Goal: Navigation & Orientation: Find specific page/section

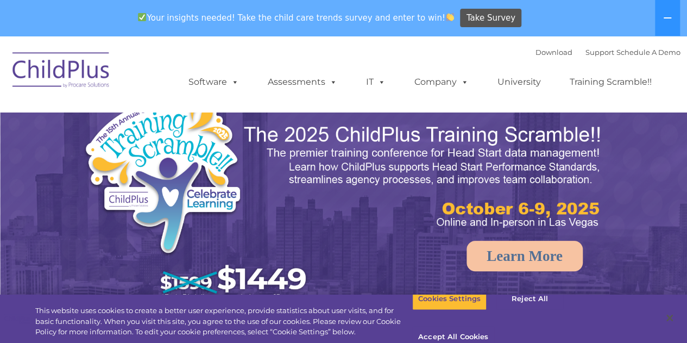
select select "MEDIUM"
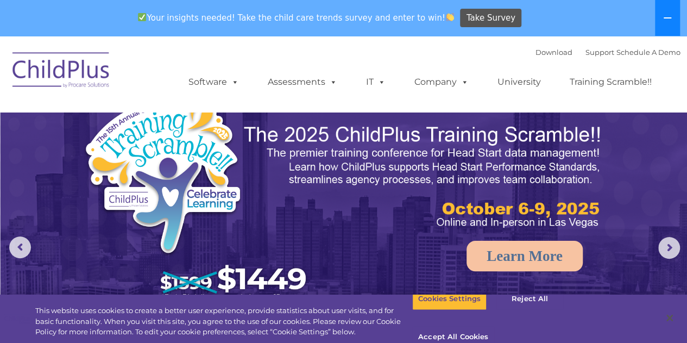
click at [673, 18] on button at bounding box center [667, 18] width 25 height 36
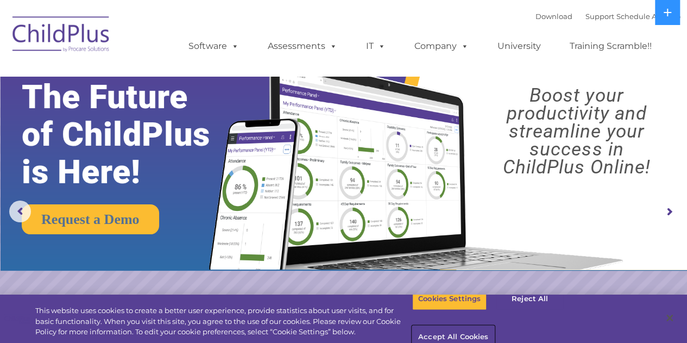
click at [494, 326] on button "Accept All Cookies" at bounding box center [453, 337] width 82 height 23
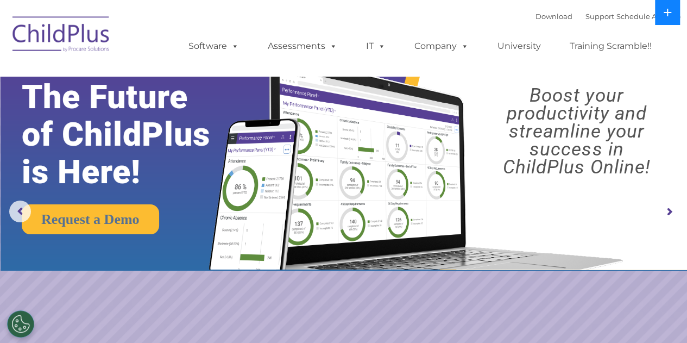
click at [669, 11] on icon at bounding box center [667, 12] width 9 height 9
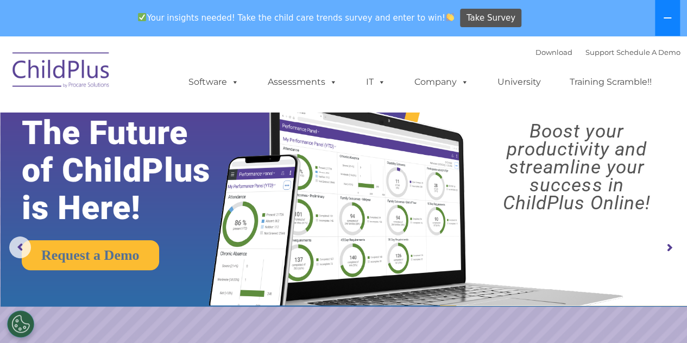
click at [669, 11] on button at bounding box center [667, 18] width 25 height 36
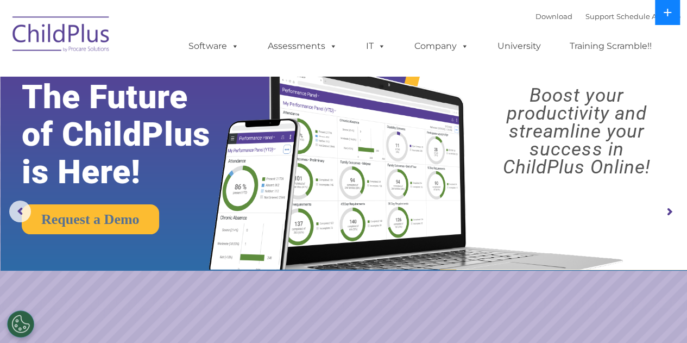
click at [669, 11] on button at bounding box center [667, 12] width 25 height 25
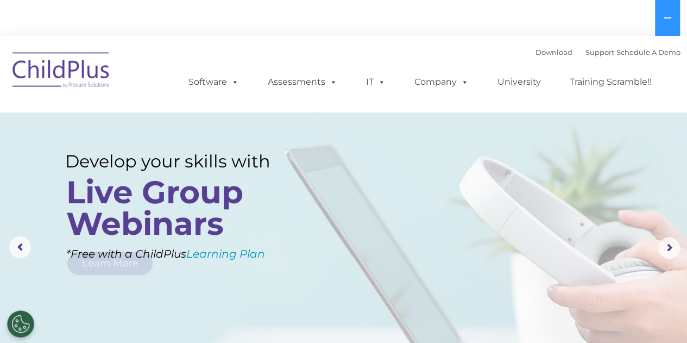
click at [46, 68] on img at bounding box center [61, 72] width 109 height 54
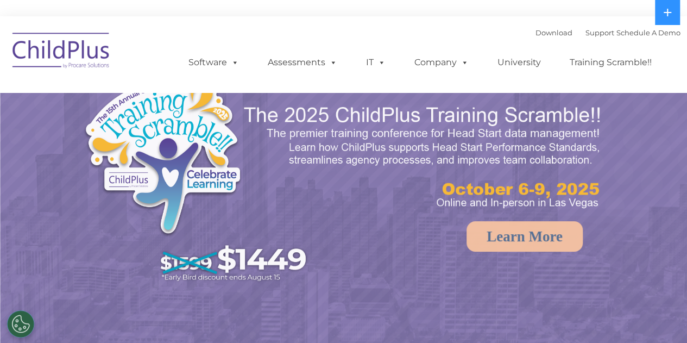
select select "MEDIUM"
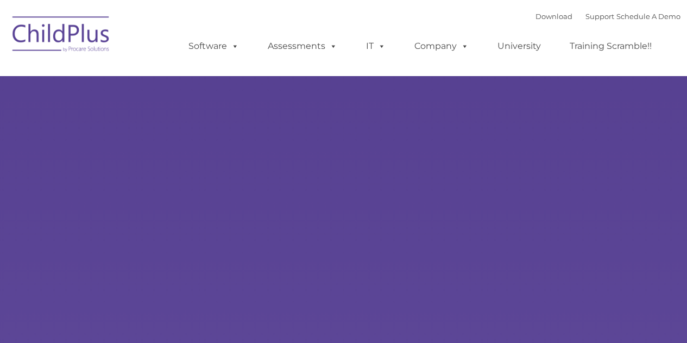
type input ""
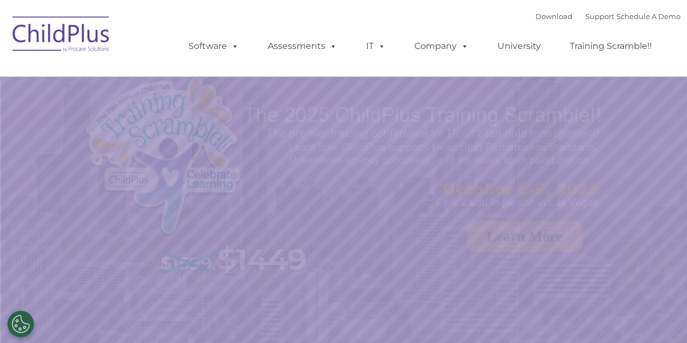
select select "MEDIUM"
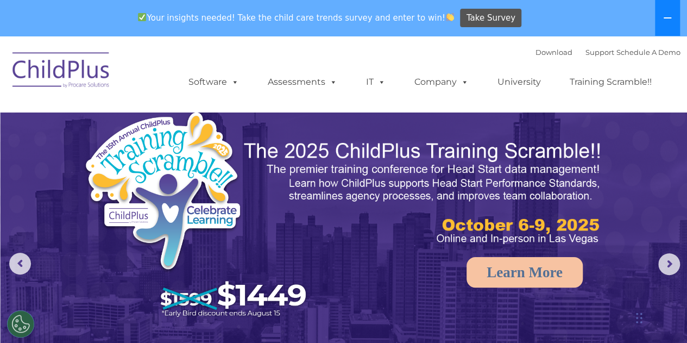
click at [673, 9] on button at bounding box center [667, 18] width 25 height 36
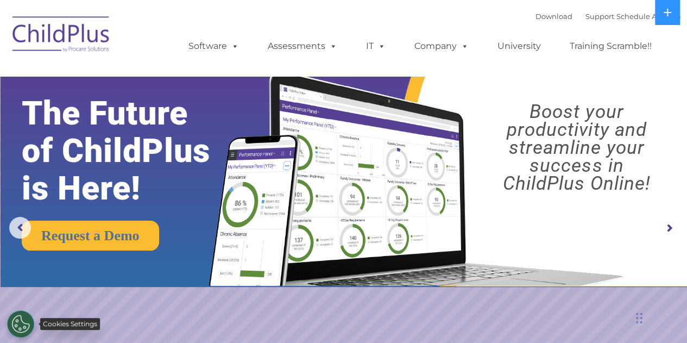
click at [23, 324] on button "Cookies Settings" at bounding box center [20, 323] width 27 height 27
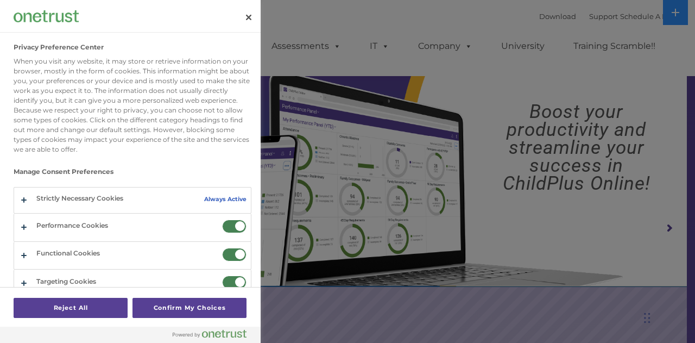
click at [401, 319] on div at bounding box center [347, 171] width 695 height 343
click at [248, 15] on button "Close" at bounding box center [249, 17] width 24 height 24
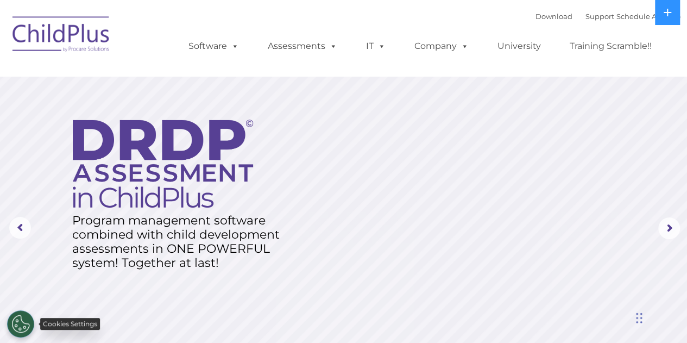
click at [17, 321] on button "Cookies Settings" at bounding box center [20, 323] width 27 height 27
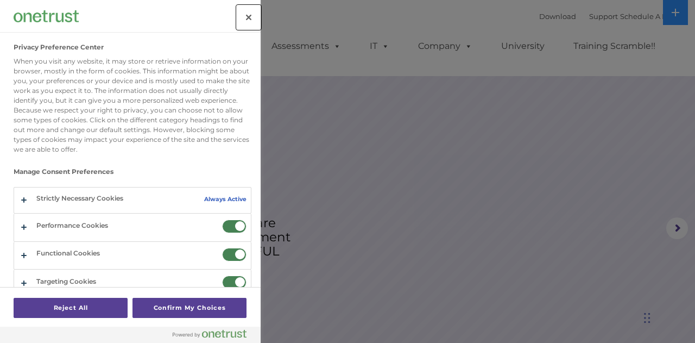
click at [249, 20] on button "Close" at bounding box center [249, 17] width 24 height 24
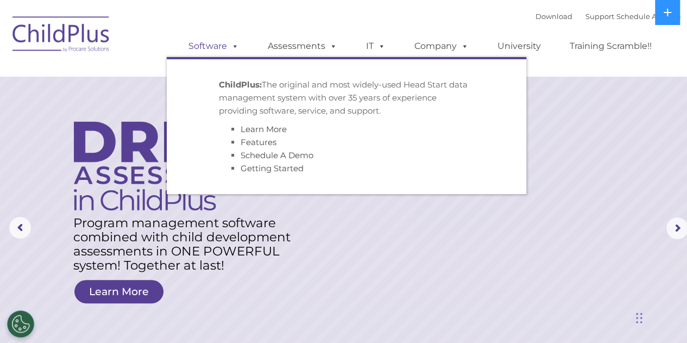
click at [237, 47] on span at bounding box center [233, 46] width 12 height 10
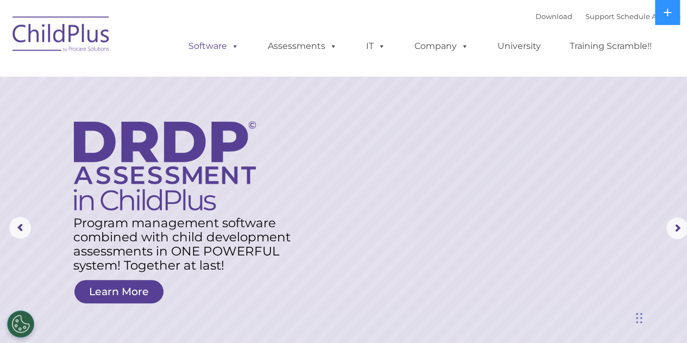
click at [237, 47] on span at bounding box center [233, 46] width 12 height 10
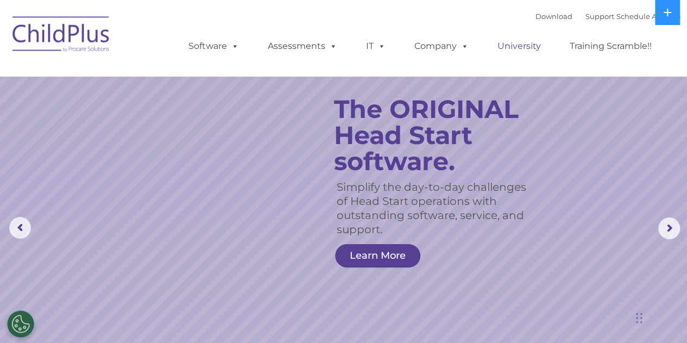
click at [529, 42] on link "University" at bounding box center [519, 46] width 65 height 22
